Goal: Find specific fact: Find specific fact

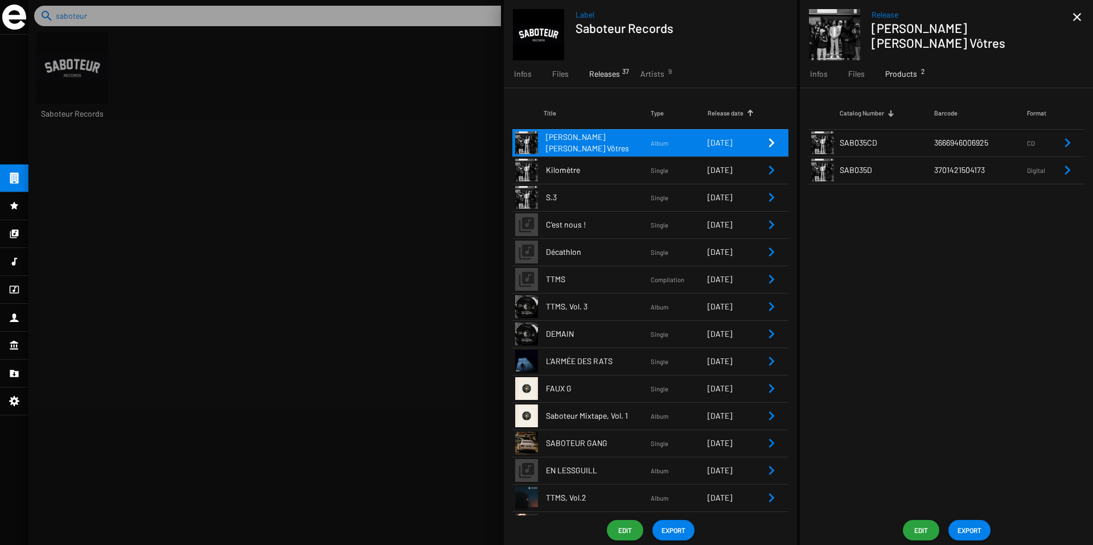
scroll to position [19, 95]
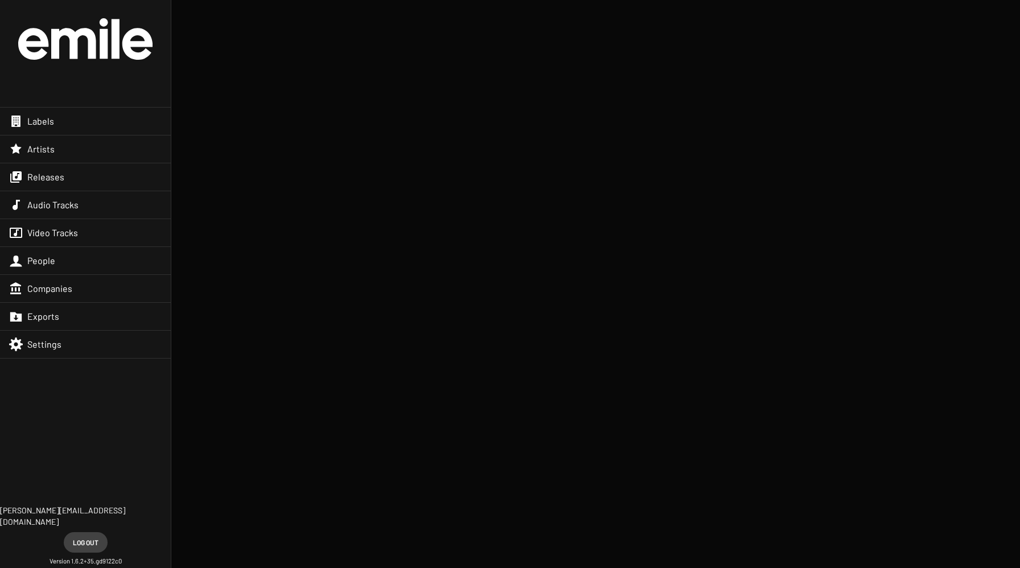
click at [27, 131] on div "Labels" at bounding box center [85, 121] width 171 height 27
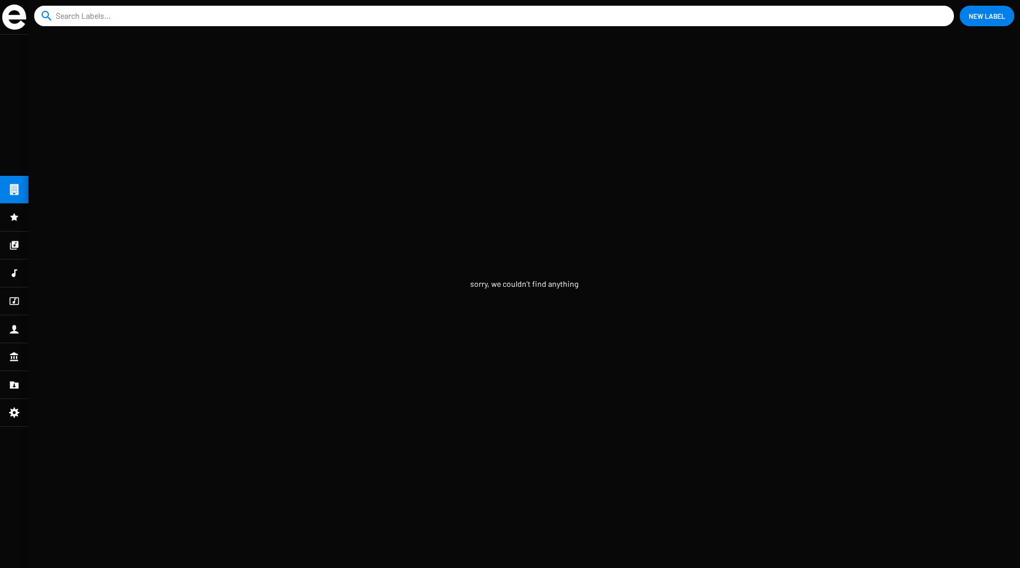
click at [155, 12] on input at bounding box center [496, 16] width 881 height 20
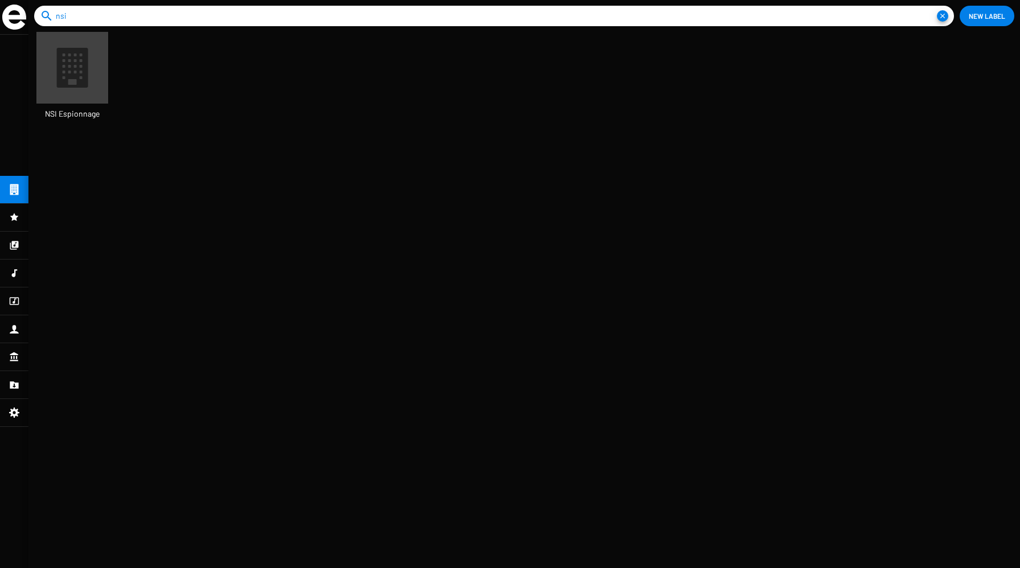
scroll to position [19, 95]
type input "nsi"
click at [89, 73] on icon at bounding box center [72, 68] width 48 height 48
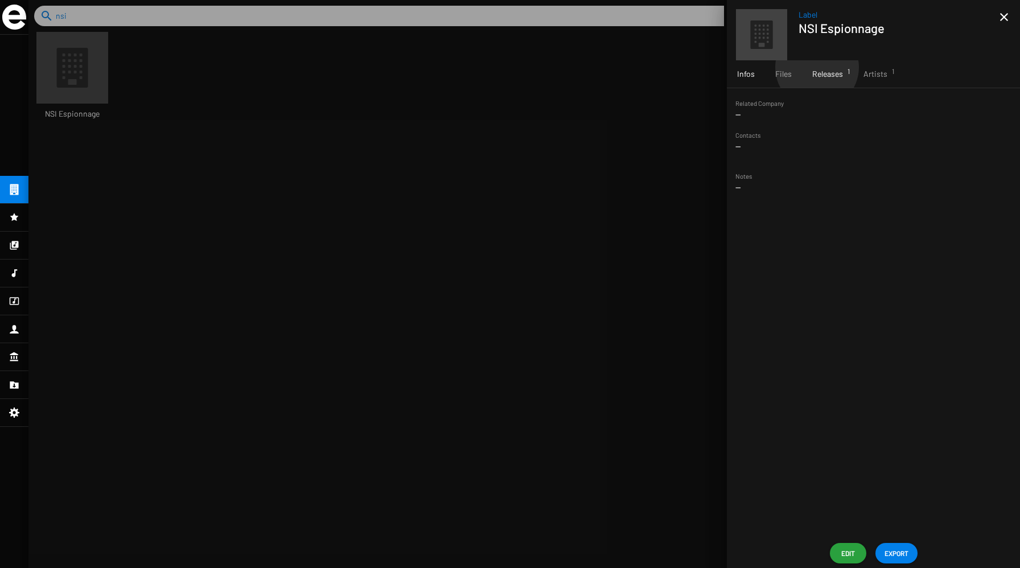
click at [816, 67] on div "Releases 1" at bounding box center [827, 73] width 51 height 27
click at [994, 149] on icon "Remove Reference" at bounding box center [995, 143] width 14 height 14
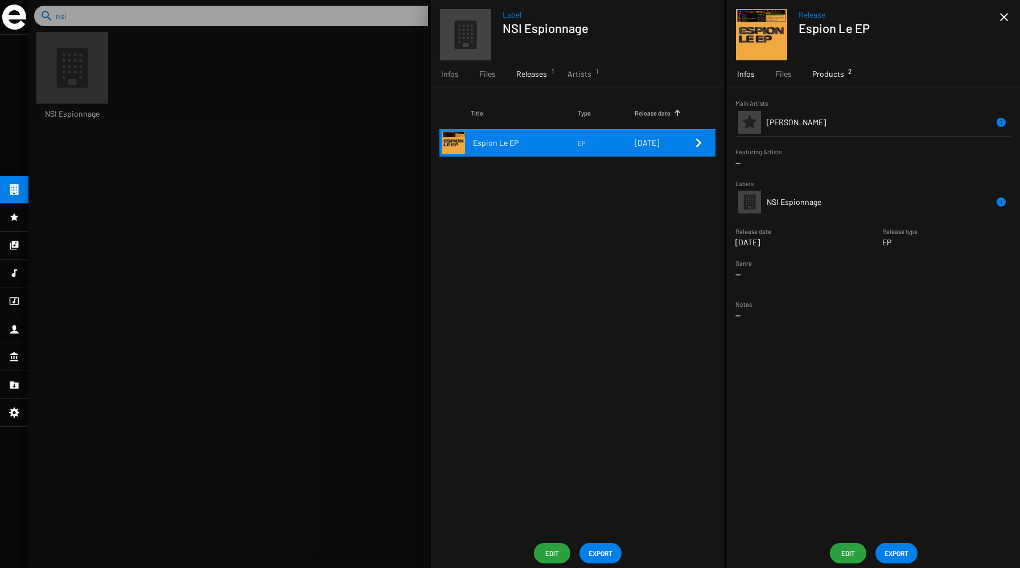
click at [823, 73] on span "Products 2" at bounding box center [828, 73] width 32 height 11
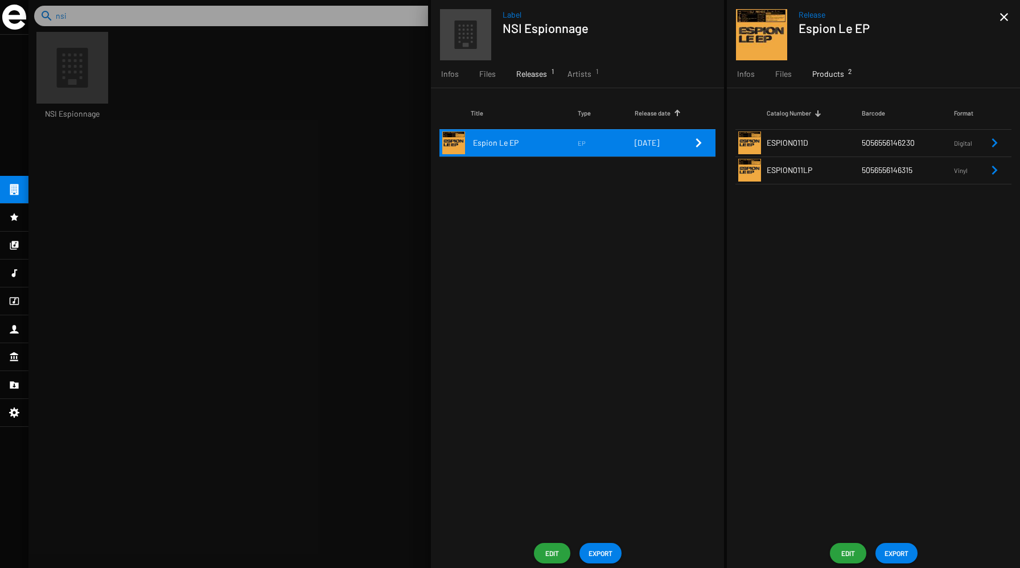
drag, startPoint x: 817, startPoint y: 168, endPoint x: 725, endPoint y: 168, distance: 92.8
click at [723, 168] on app-overview-base "Label NSI Espionnage Infos Files Releases 1 Artists 1 Title Type Release date E…" at bounding box center [724, 284] width 592 height 568
click at [994, 170] on icon "Remove Reference" at bounding box center [995, 170] width 14 height 14
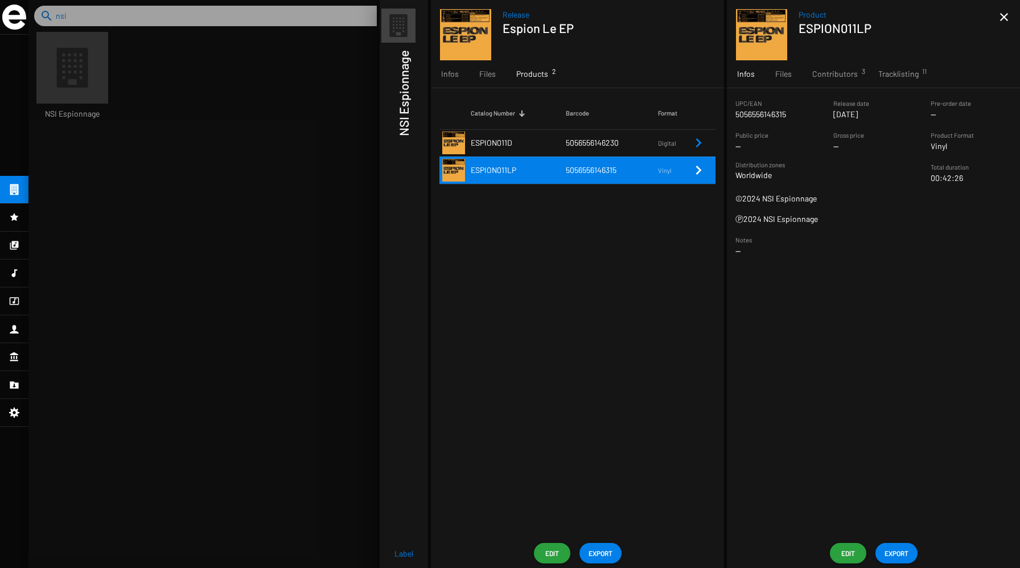
click at [879, 20] on span "Product" at bounding box center [899, 14] width 201 height 11
drag, startPoint x: 881, startPoint y: 23, endPoint x: 800, endPoint y: 26, distance: 80.9
click at [800, 26] on h1 "ESPION011LP" at bounding box center [895, 27] width 192 height 15
copy h1 "ESPION011LP"
